Goal: Task Accomplishment & Management: Use online tool/utility

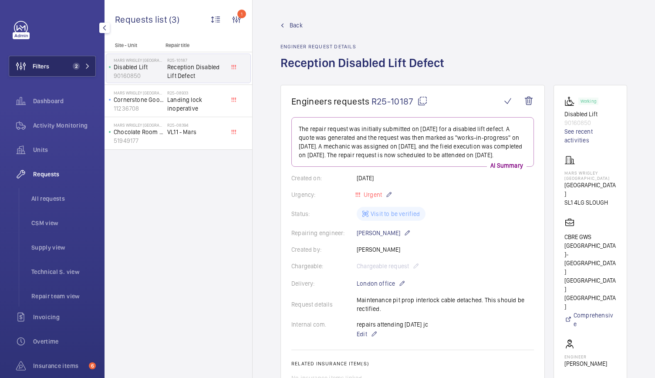
click at [66, 64] on button "Filters 2" at bounding box center [52, 66] width 87 height 21
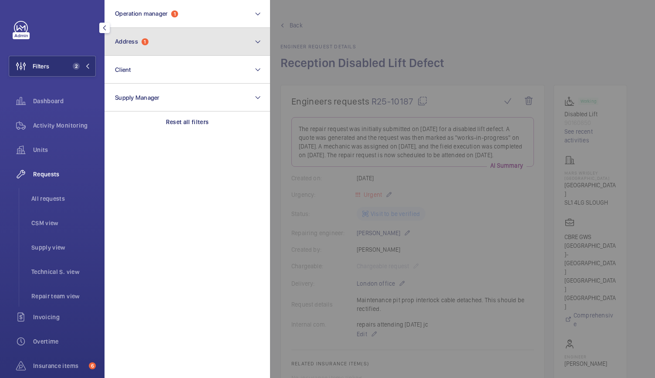
click at [138, 40] on span "Address" at bounding box center [126, 41] width 23 height 7
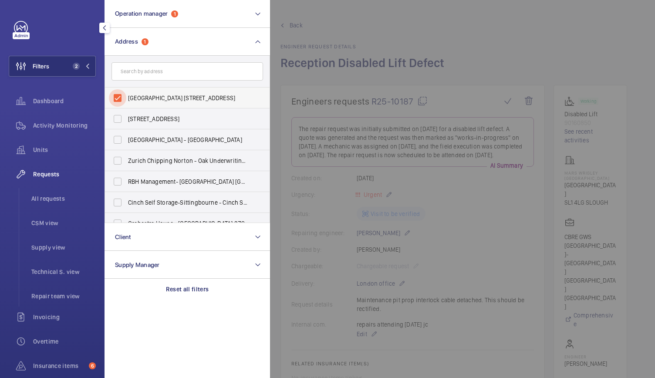
click at [117, 96] on input "[GEOGRAPHIC_DATA] [STREET_ADDRESS]" at bounding box center [117, 97] width 17 height 17
checkbox input "false"
click at [127, 78] on input "text" at bounding box center [188, 71] width 152 height 18
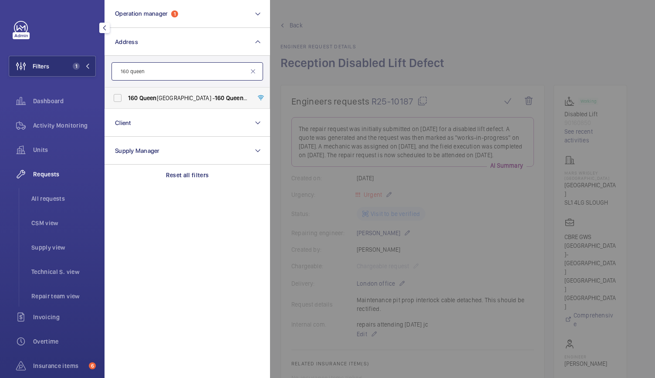
type input "160 queen"
click at [159, 97] on span "[STREET_ADDRESS] - [STREET_ADDRESS]" at bounding box center [188, 98] width 120 height 9
click at [126, 97] on input "[STREET_ADDRESS] - [STREET_ADDRESS]" at bounding box center [117, 97] width 17 height 17
checkbox input "true"
click at [446, 38] on div at bounding box center [597, 189] width 655 height 378
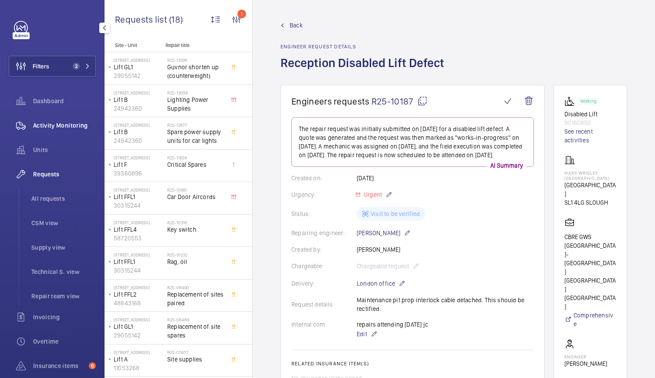
click at [64, 120] on div "Activity Monitoring" at bounding box center [52, 125] width 87 height 21
